Goal: Transaction & Acquisition: Purchase product/service

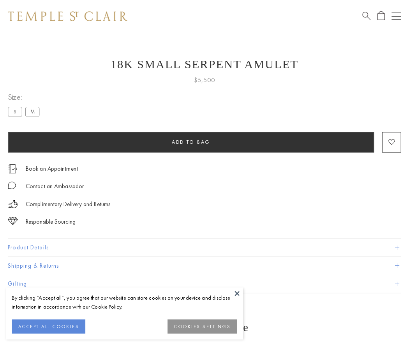
scroll to position [3, 0]
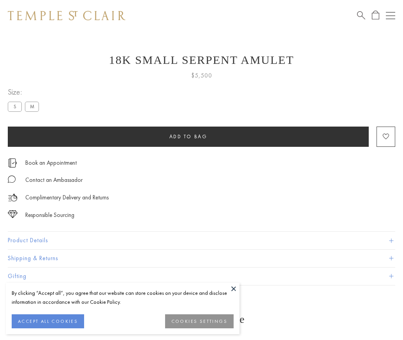
click at [188, 136] on span "Add to bag" at bounding box center [188, 136] width 38 height 7
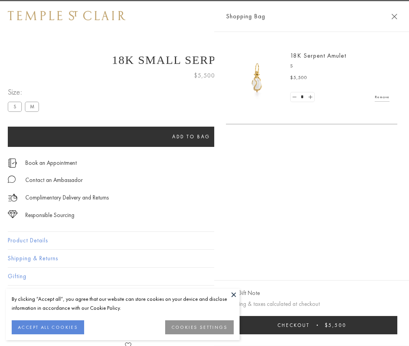
click at [397, 325] on button "Checkout $5,500" at bounding box center [311, 325] width 171 height 18
